Goal: Information Seeking & Learning: Learn about a topic

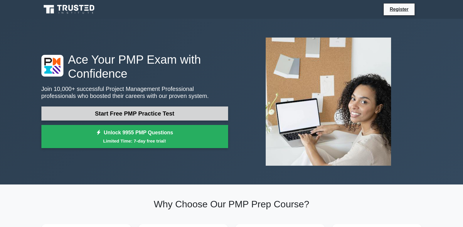
click at [112, 107] on link "Start Free PMP Practice Test" at bounding box center [134, 114] width 187 height 14
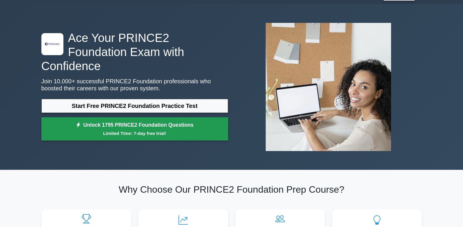
scroll to position [29, 0]
